Goal: Communication & Community: Answer question/provide support

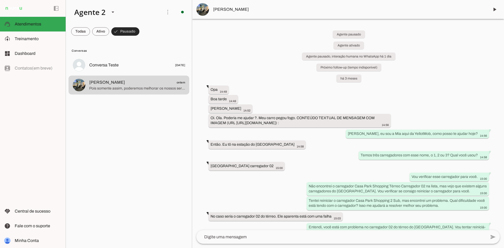
click at [126, 30] on span at bounding box center [125, 31] width 28 height 13
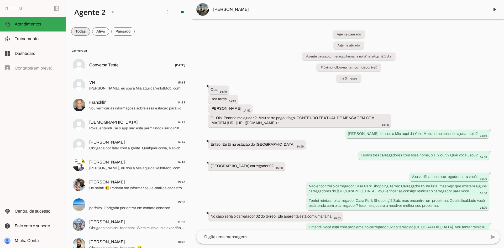
click at [81, 33] on span at bounding box center [80, 31] width 19 height 13
click at [95, 33] on span at bounding box center [83, 31] width 24 height 13
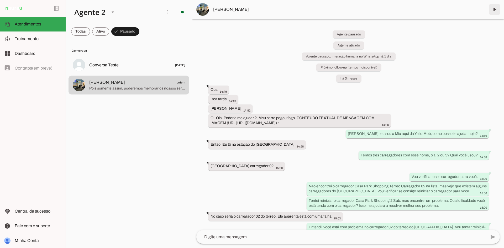
click at [495, 7] on span at bounding box center [494, 9] width 13 height 13
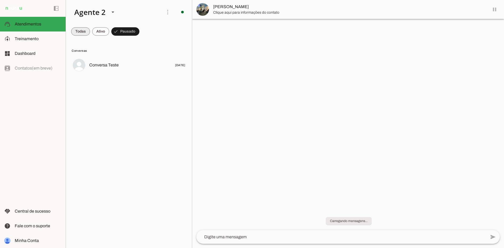
click at [75, 32] on span at bounding box center [80, 31] width 19 height 13
